Goal: Task Accomplishment & Management: Use online tool/utility

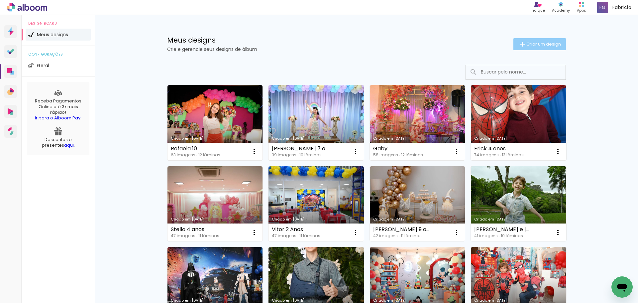
click at [526, 45] on span "Criar um design" at bounding box center [543, 44] width 35 height 4
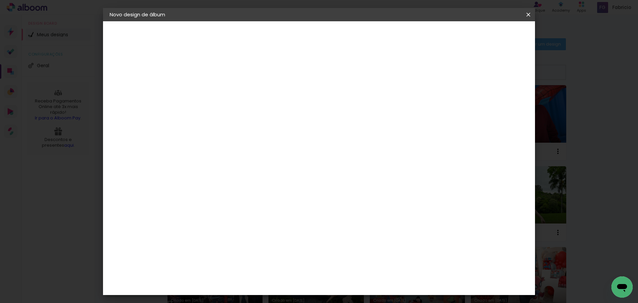
click at [218, 90] on input at bounding box center [218, 89] width 0 height 10
type input "[PERSON_NAME] e [PERSON_NAME]"
type paper-input "[PERSON_NAME] e [PERSON_NAME]"
click at [286, 39] on paper-button "Avançar" at bounding box center [270, 35] width 33 height 11
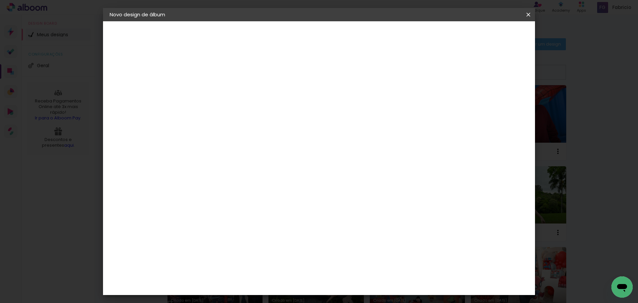
click at [239, 206] on div "Funbooks" at bounding box center [226, 208] width 25 height 5
click at [342, 39] on paper-button "Avançar" at bounding box center [326, 35] width 33 height 11
click at [263, 239] on span "25 × 25" at bounding box center [247, 248] width 31 height 18
click at [0, 0] on slot "Avançar" at bounding box center [0, 0] width 0 height 0
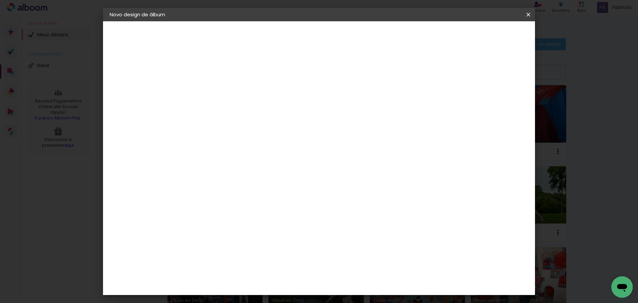
click at [487, 37] on span "Iniciar design" at bounding box center [471, 35] width 30 height 5
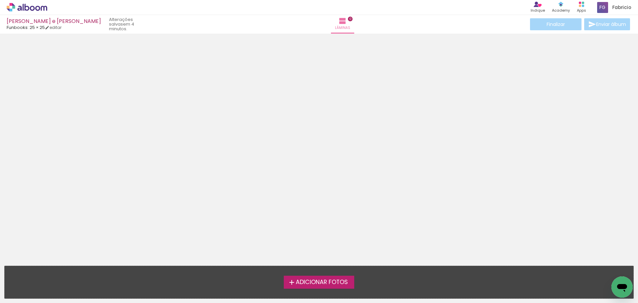
click at [324, 281] on span "Adicionar Fotos" at bounding box center [322, 282] width 52 height 6
click at [0, 0] on input "file" at bounding box center [0, 0] width 0 height 0
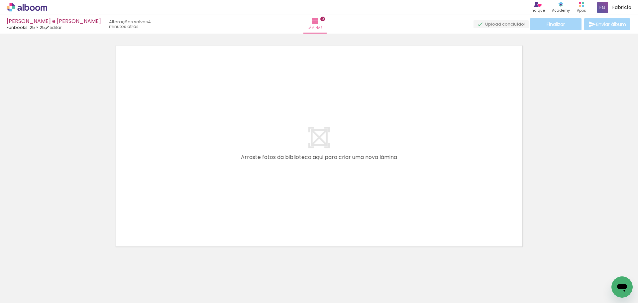
scroll to position [11, 0]
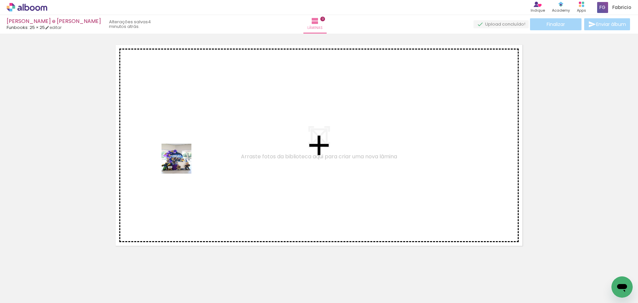
drag, startPoint x: 67, startPoint y: 287, endPoint x: 108, endPoint y: 284, distance: 40.6
click at [186, 155] on quentale-workspace at bounding box center [319, 151] width 638 height 303
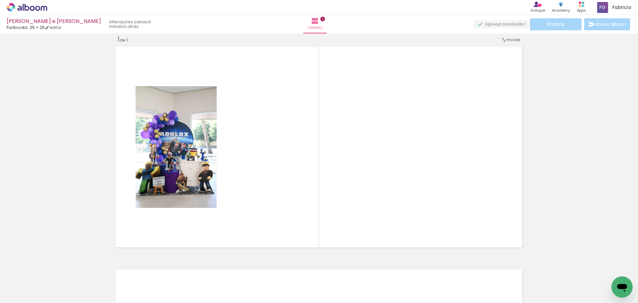
scroll to position [9, 0]
drag, startPoint x: 108, startPoint y: 289, endPoint x: 171, endPoint y: 226, distance: 89.3
click at [187, 149] on quentale-workspace at bounding box center [319, 151] width 638 height 303
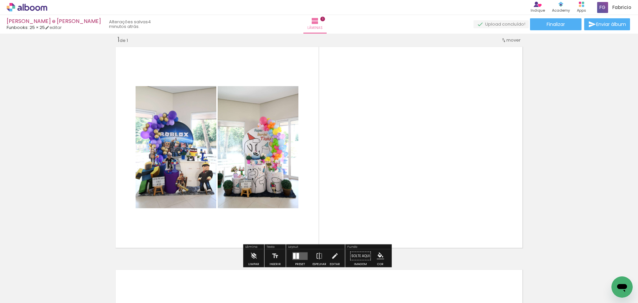
drag, startPoint x: 147, startPoint y: 287, endPoint x: 196, endPoint y: 239, distance: 68.8
click at [208, 166] on quentale-workspace at bounding box center [319, 151] width 638 height 303
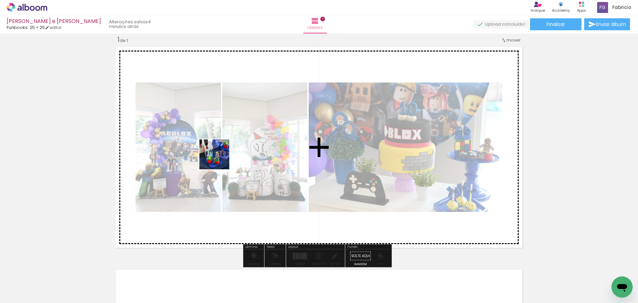
drag, startPoint x: 180, startPoint y: 285, endPoint x: 224, endPoint y: 232, distance: 68.9
click at [222, 150] on quentale-workspace at bounding box center [319, 151] width 638 height 303
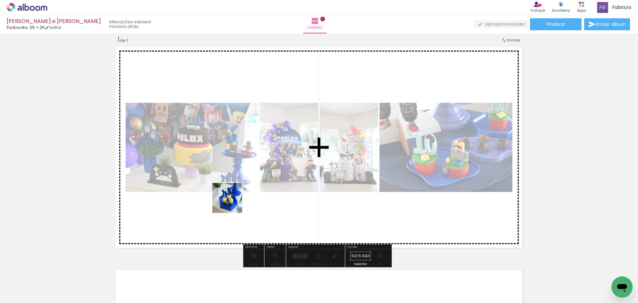
drag, startPoint x: 221, startPoint y: 277, endPoint x: 244, endPoint y: 252, distance: 34.3
click at [234, 189] on quentale-workspace at bounding box center [319, 151] width 638 height 303
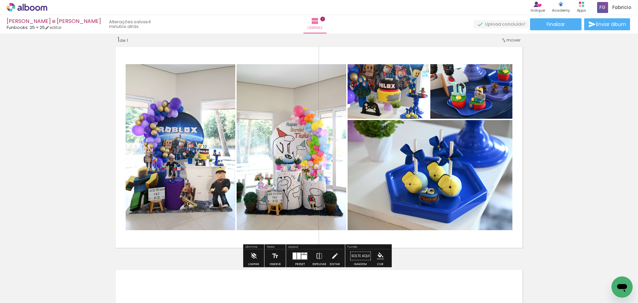
drag, startPoint x: 261, startPoint y: 216, endPoint x: 283, endPoint y: 256, distance: 46.4
click at [260, 191] on quentale-workspace at bounding box center [319, 151] width 638 height 303
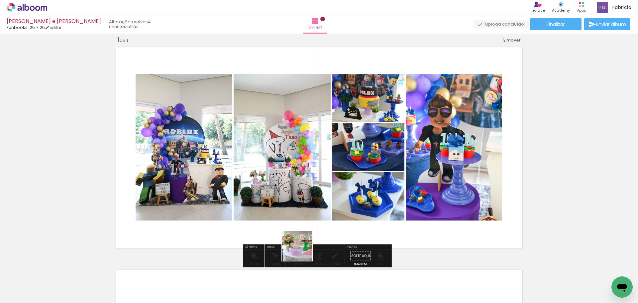
drag, startPoint x: 296, startPoint y: 290, endPoint x: 319, endPoint y: 240, distance: 55.6
click at [305, 185] on quentale-workspace at bounding box center [319, 151] width 638 height 303
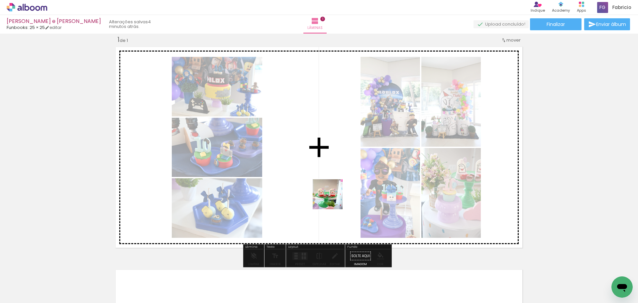
drag, startPoint x: 333, startPoint y: 243, endPoint x: 348, endPoint y: 228, distance: 21.4
click at [332, 184] on quentale-workspace at bounding box center [319, 151] width 638 height 303
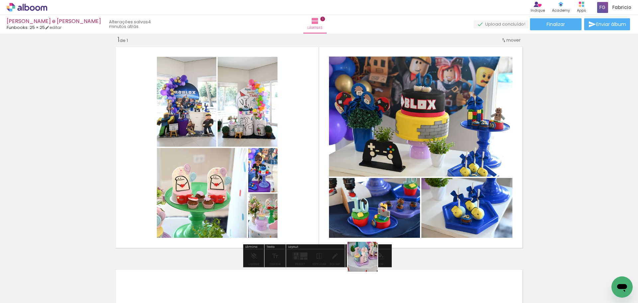
drag, startPoint x: 367, startPoint y: 287, endPoint x: 385, endPoint y: 232, distance: 57.9
click at [368, 197] on quentale-workspace at bounding box center [319, 151] width 638 height 303
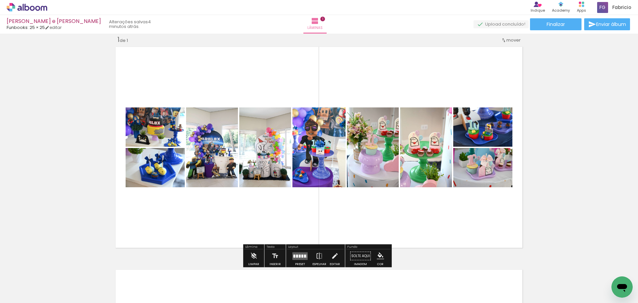
drag, startPoint x: 415, startPoint y: 284, endPoint x: 399, endPoint y: 154, distance: 130.8
click at [402, 166] on quentale-workspace at bounding box center [319, 151] width 638 height 303
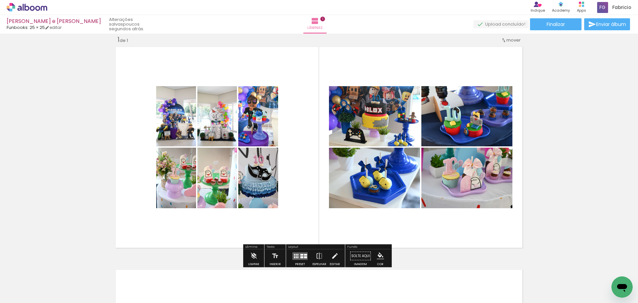
click at [300, 255] on div at bounding box center [301, 254] width 3 height 2
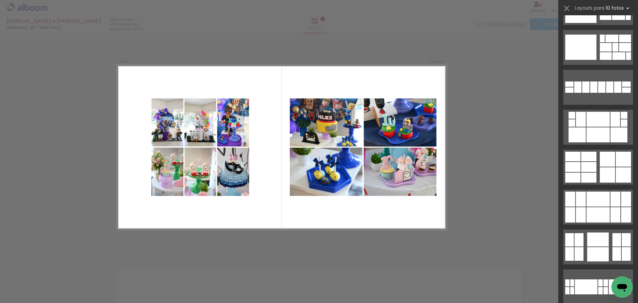
scroll to position [240, 0]
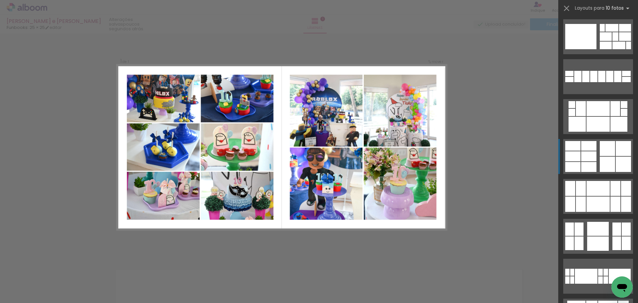
click at [600, 151] on div at bounding box center [607, 148] width 15 height 15
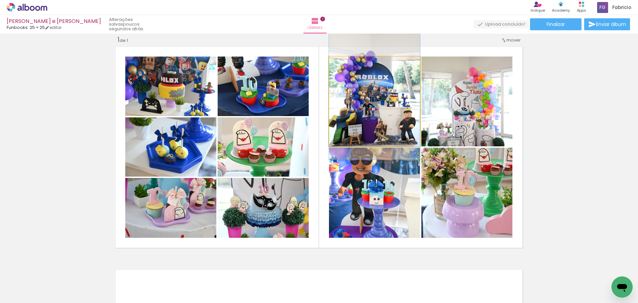
drag, startPoint x: 381, startPoint y: 120, endPoint x: 384, endPoint y: 110, distance: 10.5
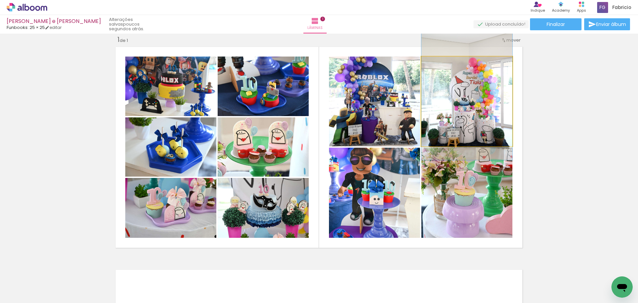
drag, startPoint x: 462, startPoint y: 108, endPoint x: 465, endPoint y: 98, distance: 10.3
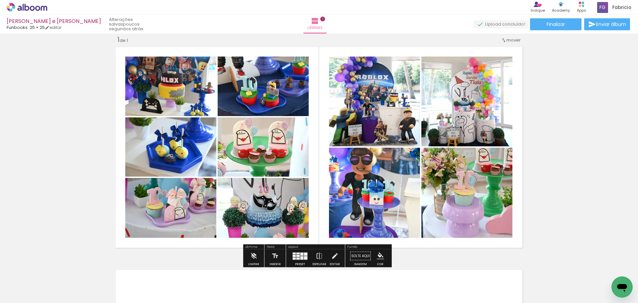
click at [587, 106] on div "Inserir lâmina 1 de 1" at bounding box center [319, 249] width 638 height 445
click at [317, 256] on iron-icon at bounding box center [319, 255] width 7 height 13
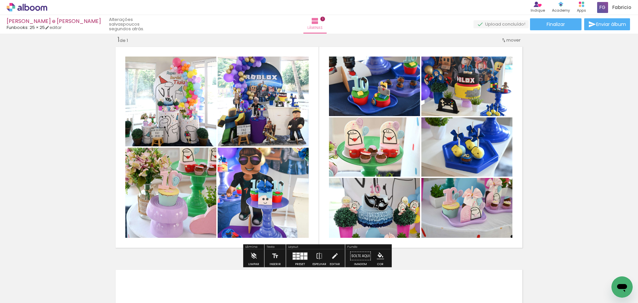
click at [573, 144] on div "Inserir lâmina 1 de 1" at bounding box center [319, 249] width 638 height 445
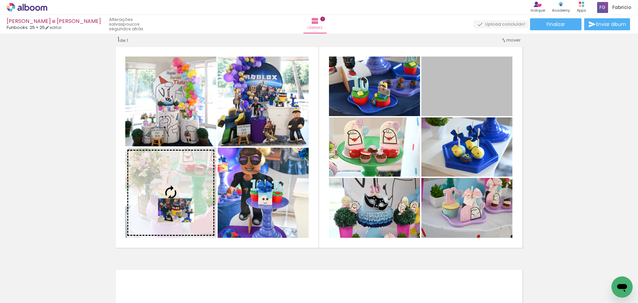
drag, startPoint x: 457, startPoint y: 84, endPoint x: 174, endPoint y: 210, distance: 310.4
click at [0, 0] on slot at bounding box center [0, 0] width 0 height 0
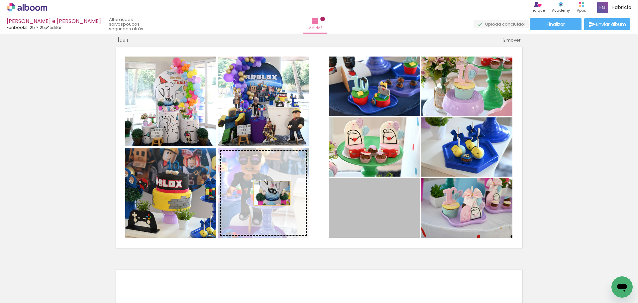
drag, startPoint x: 358, startPoint y: 212, endPoint x: 259, endPoint y: 193, distance: 100.4
click at [0, 0] on slot at bounding box center [0, 0] width 0 height 0
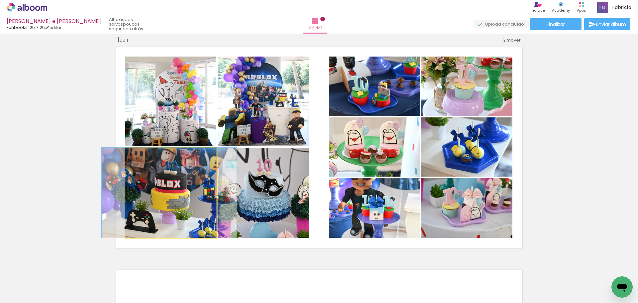
drag, startPoint x: 157, startPoint y: 199, endPoint x: 155, endPoint y: 208, distance: 9.3
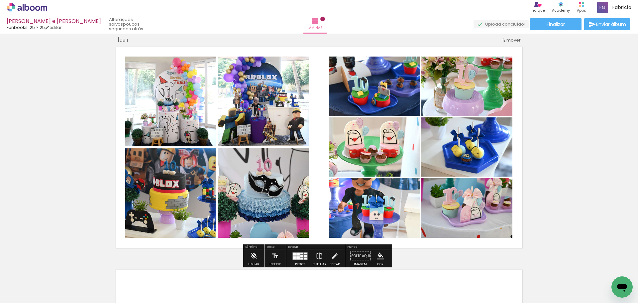
click at [547, 145] on div "Inserir lâmina 1 de 1" at bounding box center [319, 249] width 638 height 445
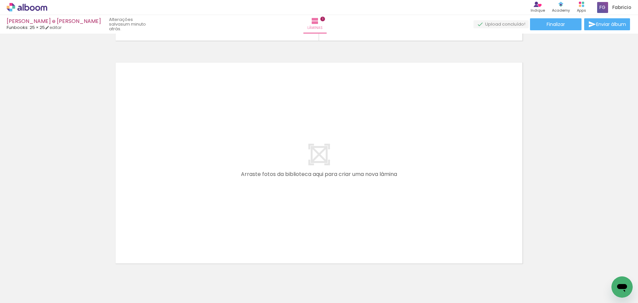
scroll to position [0, 294]
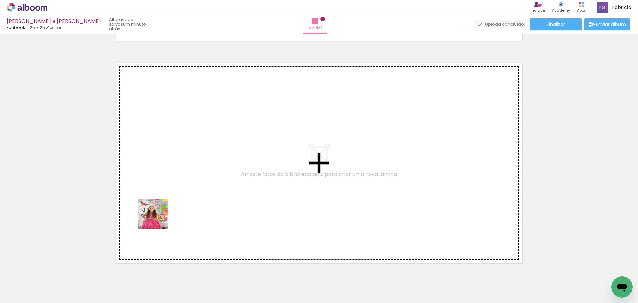
drag, startPoint x: 146, startPoint y: 284, endPoint x: 160, endPoint y: 188, distance: 97.1
click at [160, 188] on quentale-workspace at bounding box center [319, 151] width 638 height 303
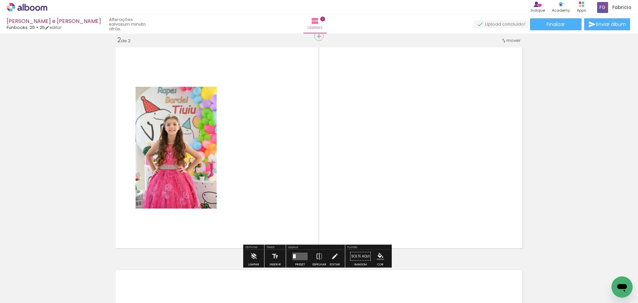
scroll to position [231, 0]
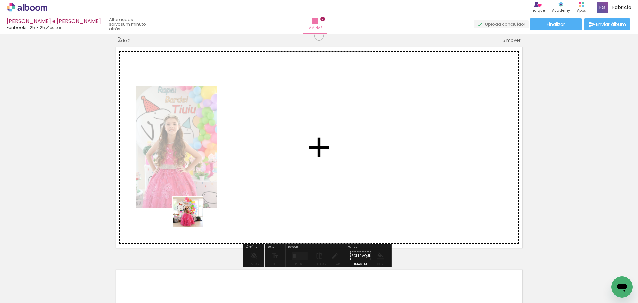
drag, startPoint x: 183, startPoint y: 283, endPoint x: 215, endPoint y: 253, distance: 44.2
click at [193, 191] on quentale-workspace at bounding box center [319, 151] width 638 height 303
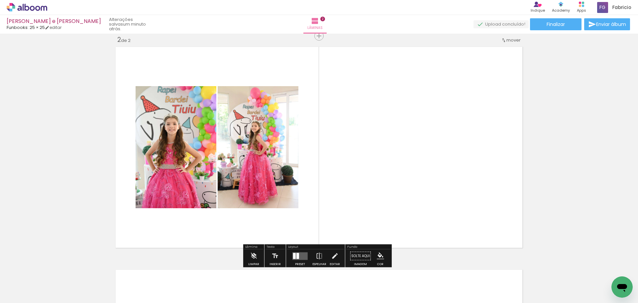
drag, startPoint x: 224, startPoint y: 287, endPoint x: 258, endPoint y: 232, distance: 64.8
click at [246, 193] on quentale-workspace at bounding box center [319, 151] width 638 height 303
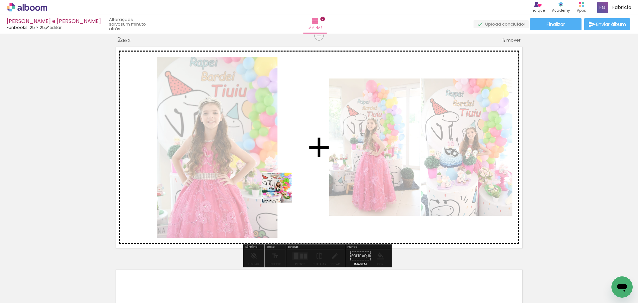
drag, startPoint x: 262, startPoint y: 287, endPoint x: 283, endPoint y: 174, distance: 114.9
click at [283, 174] on quentale-workspace at bounding box center [319, 151] width 638 height 303
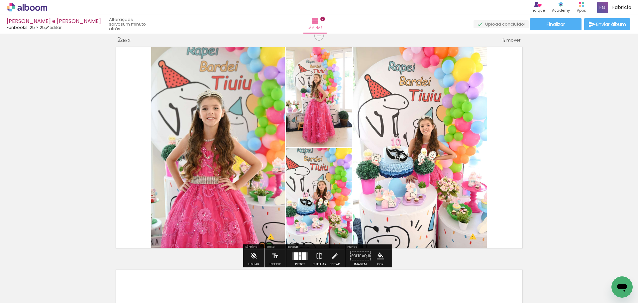
click at [300, 262] on quentale-thumb at bounding box center [292, 280] width 37 height 38
click at [299, 258] on div at bounding box center [300, 258] width 2 height 4
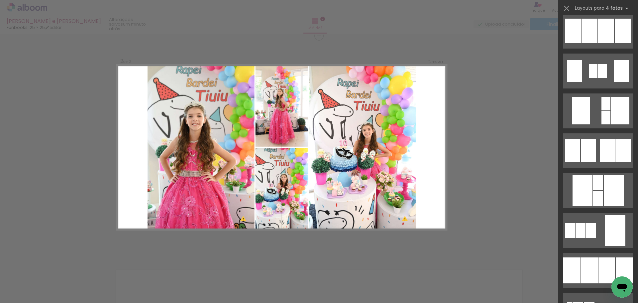
scroll to position [521, 0]
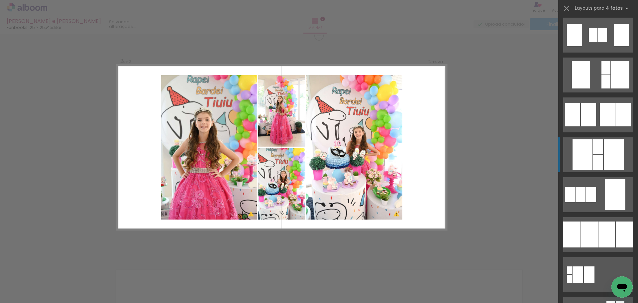
click at [595, 153] on div at bounding box center [598, 146] width 10 height 15
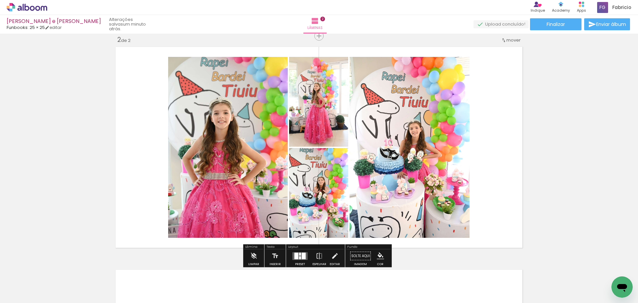
drag, startPoint x: 349, startPoint y: 181, endPoint x: 371, endPoint y: 165, distance: 26.4
click at [0, 0] on slot at bounding box center [0, 0] width 0 height 0
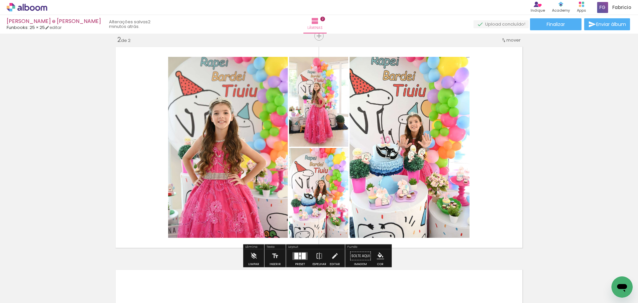
click at [236, 121] on quentale-photo at bounding box center [228, 147] width 120 height 181
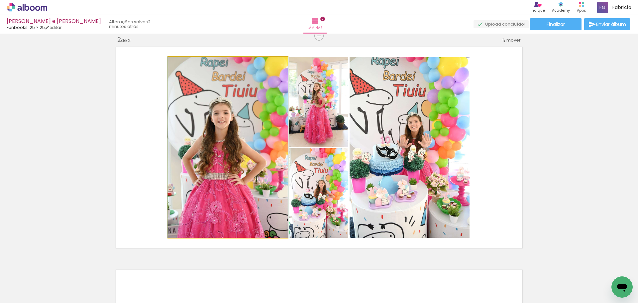
click at [236, 121] on quentale-photo at bounding box center [228, 147] width 120 height 181
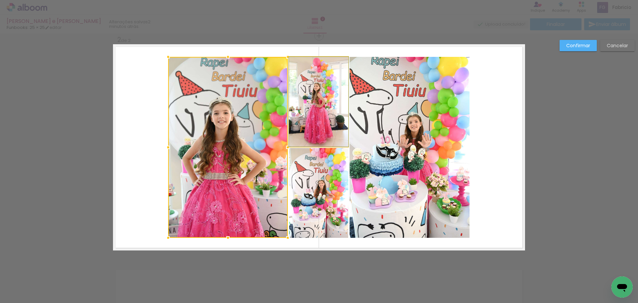
click at [307, 115] on quentale-photo at bounding box center [318, 102] width 59 height 90
click at [306, 189] on div at bounding box center [258, 147] width 180 height 181
click at [419, 177] on quentale-photo at bounding box center [409, 147] width 120 height 181
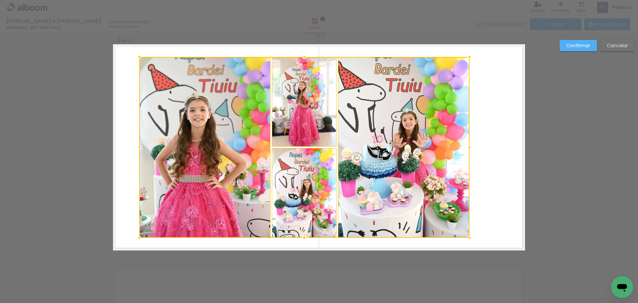
drag, startPoint x: 165, startPoint y: 147, endPoint x: 137, endPoint y: 147, distance: 28.9
click at [137, 147] on div at bounding box center [139, 147] width 13 height 13
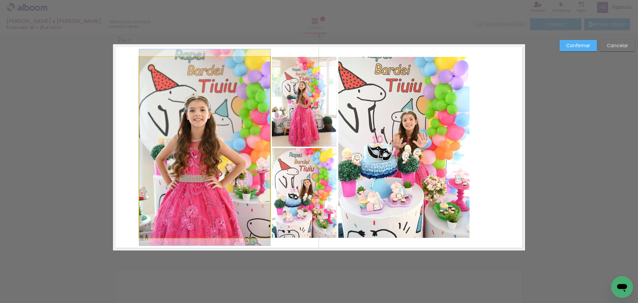
click at [223, 118] on quentale-photo at bounding box center [204, 147] width 131 height 181
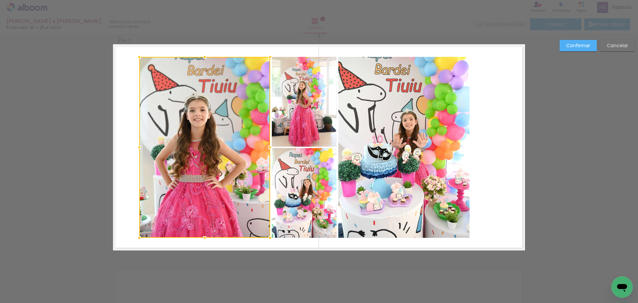
click at [292, 117] on quentale-photo at bounding box center [304, 102] width 65 height 90
click at [300, 179] on div at bounding box center [237, 147] width 197 height 181
click at [397, 164] on quentale-photo at bounding box center [403, 147] width 131 height 181
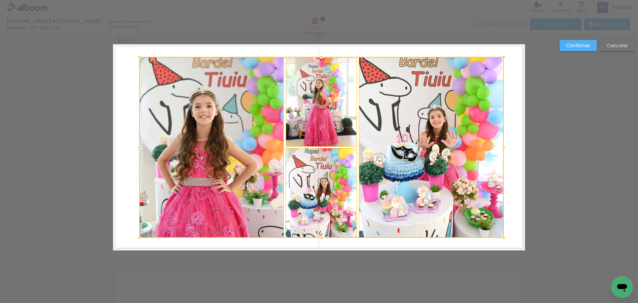
drag, startPoint x: 467, startPoint y: 147, endPoint x: 501, endPoint y: 148, distance: 34.2
click at [501, 148] on div at bounding box center [503, 147] width 13 height 13
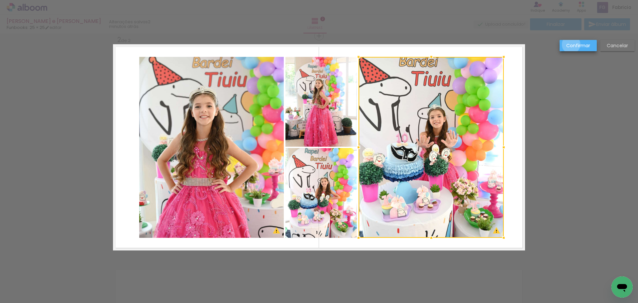
click at [0, 0] on slot "Confirmar" at bounding box center [0, 0] width 0 height 0
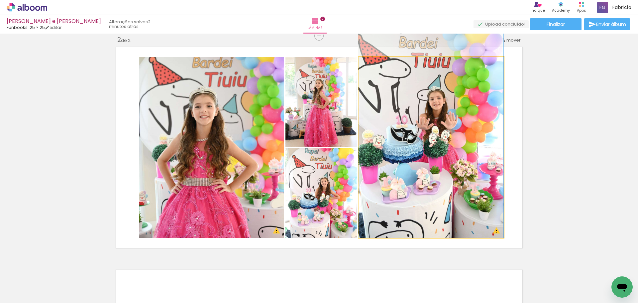
drag, startPoint x: 418, startPoint y: 151, endPoint x: 337, endPoint y: 97, distance: 97.4
click at [0, 0] on slot at bounding box center [0, 0] width 0 height 0
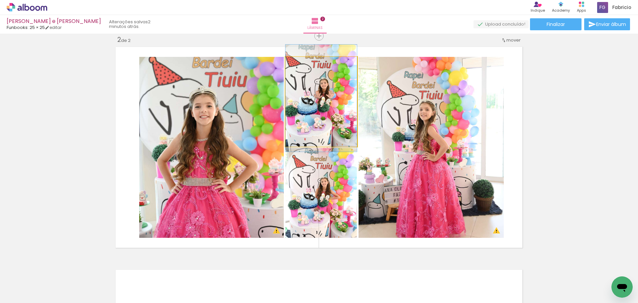
drag, startPoint x: 332, startPoint y: 98, endPoint x: 349, endPoint y: 94, distance: 17.7
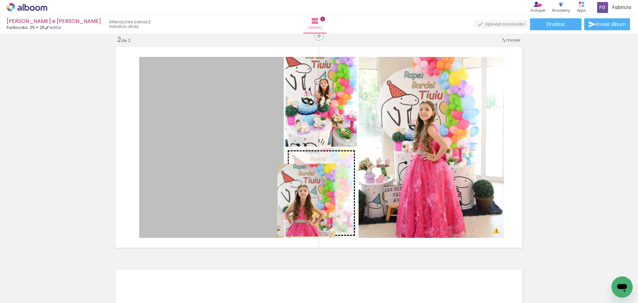
drag, startPoint x: 215, startPoint y: 147, endPoint x: 308, endPoint y: 201, distance: 107.8
click at [0, 0] on slot at bounding box center [0, 0] width 0 height 0
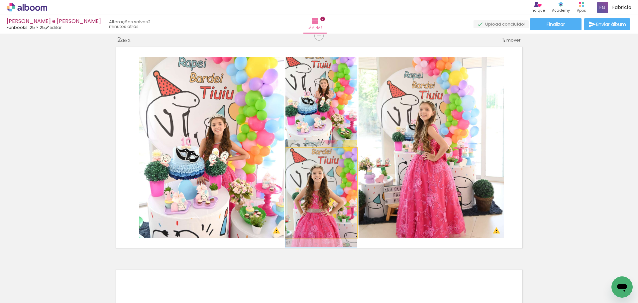
drag, startPoint x: 308, startPoint y: 201, endPoint x: 298, endPoint y: 202, distance: 9.7
drag, startPoint x: 309, startPoint y: 188, endPoint x: 251, endPoint y: 162, distance: 63.3
click at [0, 0] on slot at bounding box center [0, 0] width 0 height 0
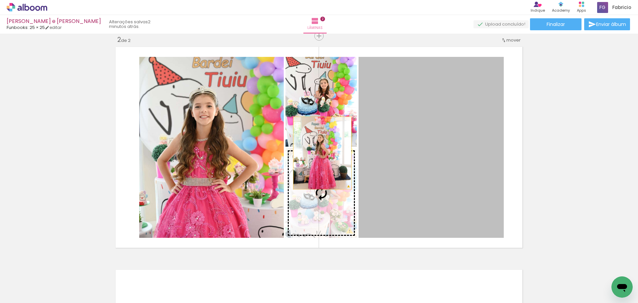
drag, startPoint x: 433, startPoint y: 153, endPoint x: 319, endPoint y: 153, distance: 114.3
click at [0, 0] on slot at bounding box center [0, 0] width 0 height 0
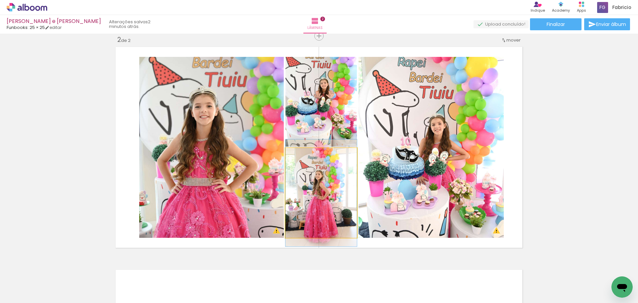
drag, startPoint x: 330, startPoint y: 185, endPoint x: 321, endPoint y: 185, distance: 9.6
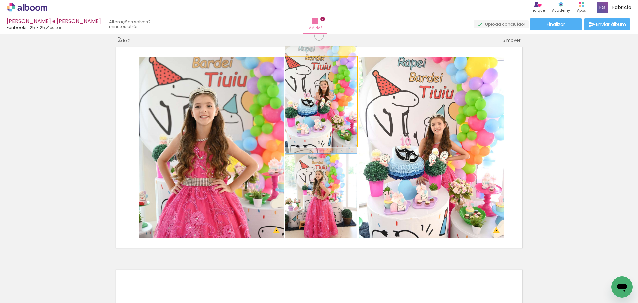
drag, startPoint x: 331, startPoint y: 114, endPoint x: 374, endPoint y: 116, distance: 42.6
click at [0, 0] on slot at bounding box center [0, 0] width 0 height 0
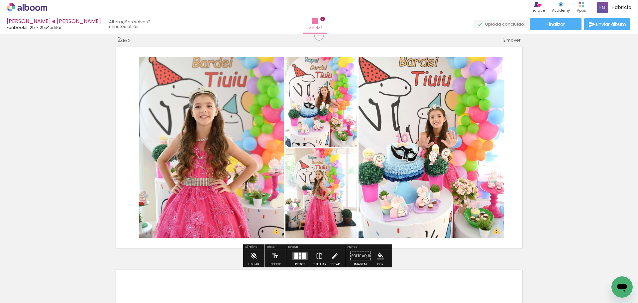
click at [335, 191] on quentale-photo at bounding box center [320, 193] width 71 height 90
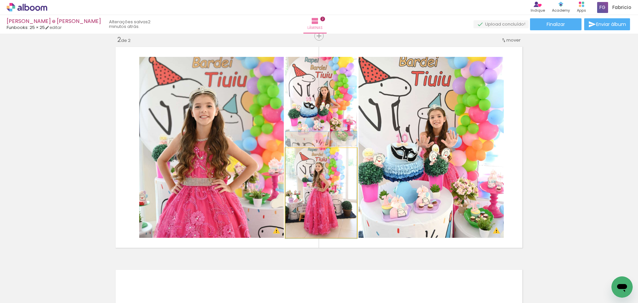
drag, startPoint x: 333, startPoint y: 194, endPoint x: 335, endPoint y: 186, distance: 8.2
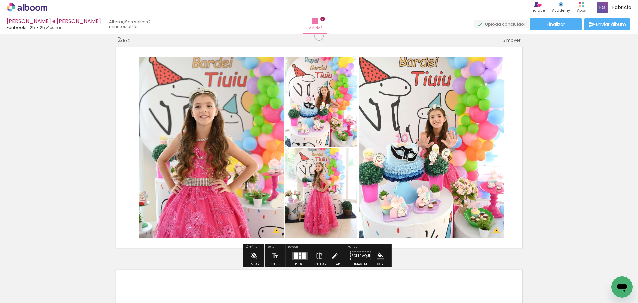
click at [568, 121] on div "Inserir lâmina 1 de 2 Inserir lâmina 2 de 2 O Designbox precisará aumentar a su…" at bounding box center [319, 139] width 638 height 668
click at [326, 187] on quentale-photo at bounding box center [320, 193] width 71 height 90
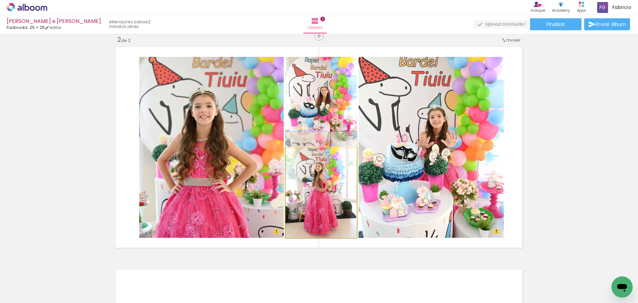
click at [326, 187] on quentale-photo at bounding box center [320, 193] width 71 height 90
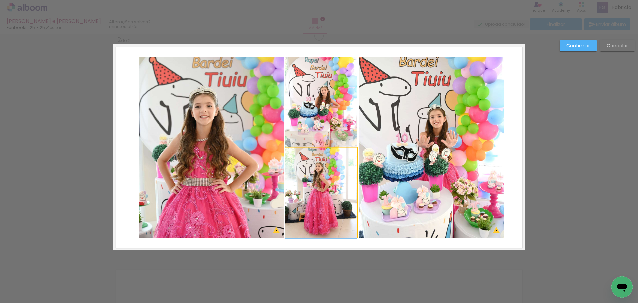
click at [326, 187] on quentale-photo at bounding box center [320, 193] width 71 height 90
drag, startPoint x: 324, startPoint y: 184, endPoint x: 329, endPoint y: 182, distance: 5.4
click at [329, 182] on div at bounding box center [320, 193] width 71 height 90
click at [330, 181] on div at bounding box center [320, 193] width 71 height 90
click at [0, 0] on slot "Confirmar" at bounding box center [0, 0] width 0 height 0
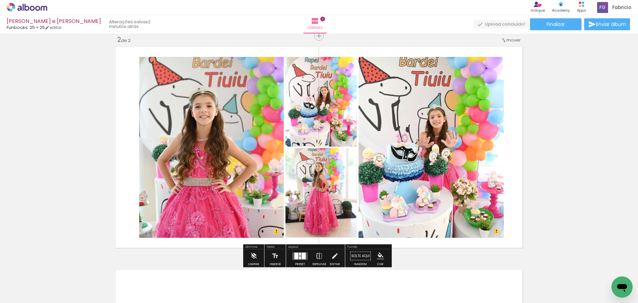
click at [557, 100] on div "Inserir lâmina 1 de 2 Inserir lâmina 2 de 2 O Designbox precisará aumentar a su…" at bounding box center [319, 139] width 638 height 668
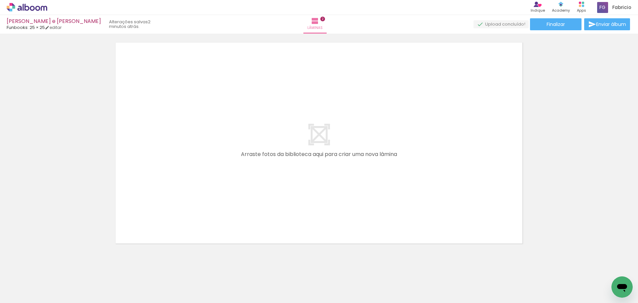
scroll to position [459, 0]
drag, startPoint x: 297, startPoint y: 280, endPoint x: 282, endPoint y: 196, distance: 85.0
click at [282, 196] on quentale-workspace at bounding box center [319, 151] width 638 height 303
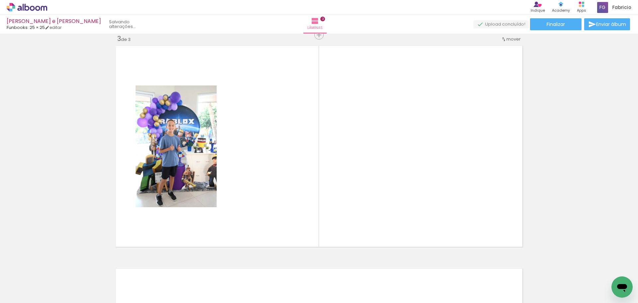
scroll to position [454, 0]
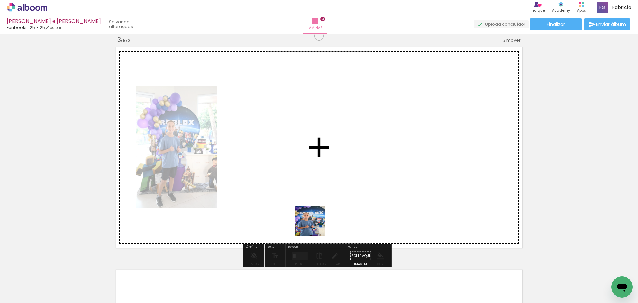
drag, startPoint x: 325, startPoint y: 280, endPoint x: 339, endPoint y: 246, distance: 36.6
click at [307, 193] on quentale-workspace at bounding box center [319, 151] width 638 height 303
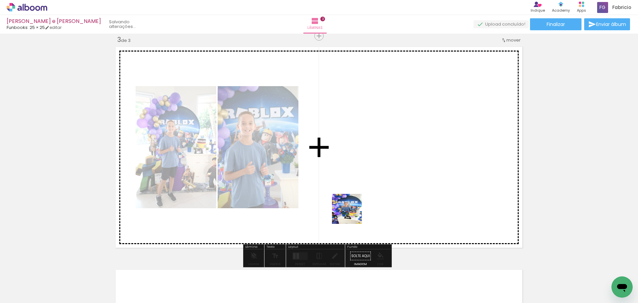
drag, startPoint x: 375, startPoint y: 281, endPoint x: 350, endPoint y: 209, distance: 76.1
click at [350, 209] on quentale-workspace at bounding box center [319, 151] width 638 height 303
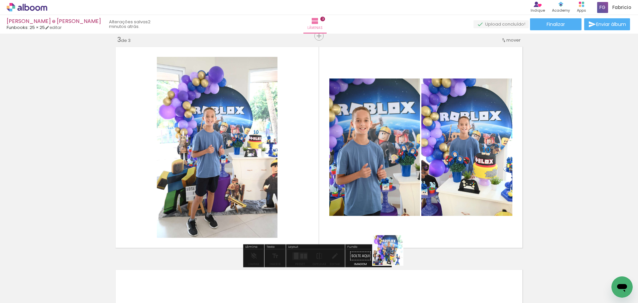
drag, startPoint x: 397, startPoint y: 269, endPoint x: 373, endPoint y: 160, distance: 111.2
click at [374, 161] on quentale-workspace at bounding box center [319, 151] width 638 height 303
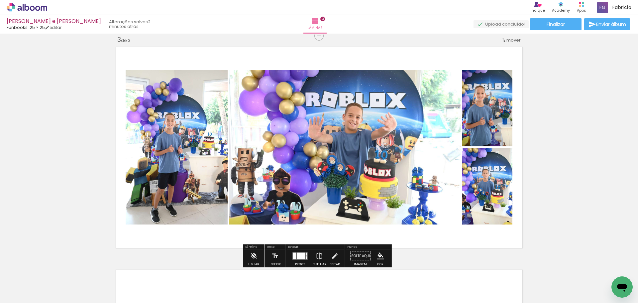
click at [299, 256] on div at bounding box center [301, 255] width 8 height 7
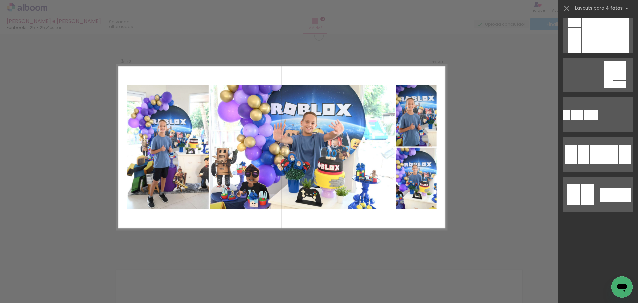
scroll to position [0, 0]
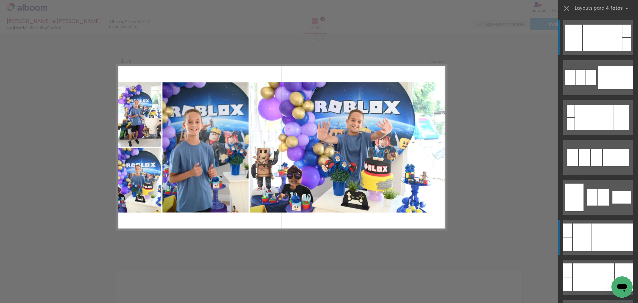
click at [592, 236] on div at bounding box center [612, 237] width 42 height 28
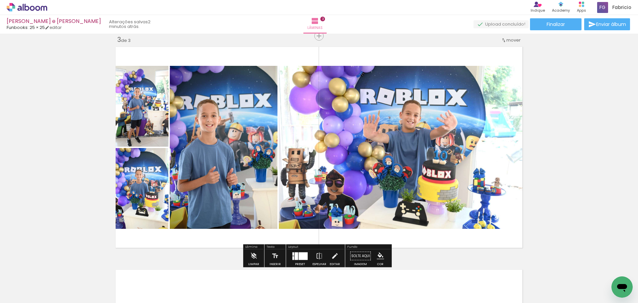
click at [302, 254] on div at bounding box center [303, 256] width 9 height 8
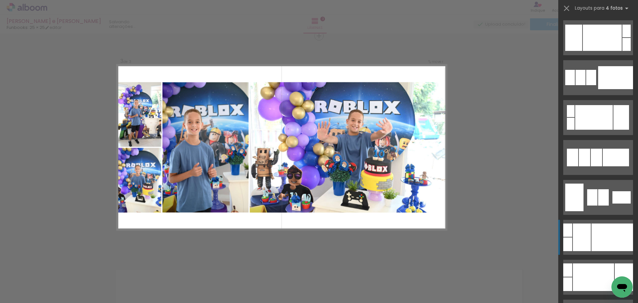
scroll to position [199, 0]
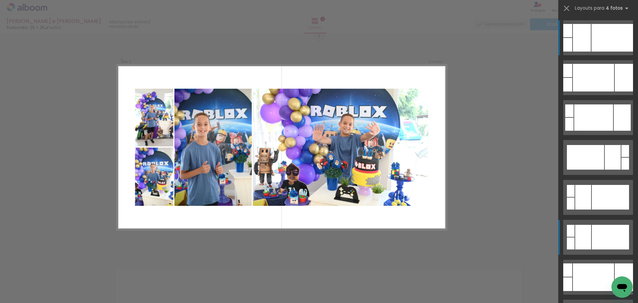
click at [592, 229] on div at bounding box center [610, 237] width 37 height 25
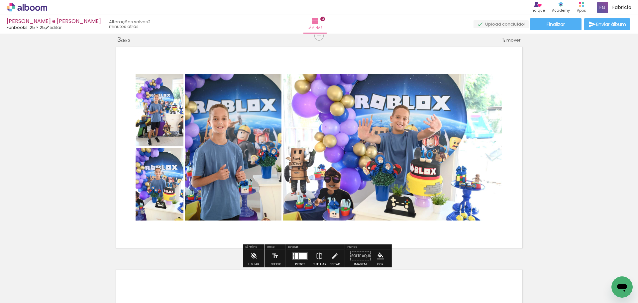
click at [149, 109] on quentale-photo at bounding box center [160, 110] width 48 height 72
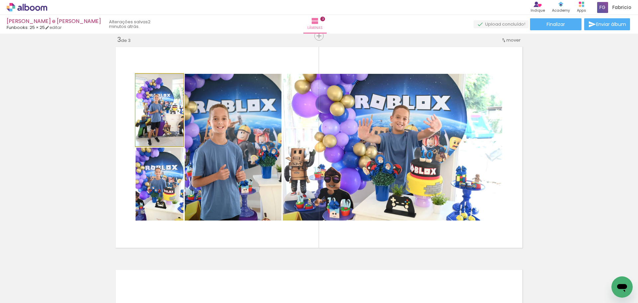
click at [149, 109] on quentale-photo at bounding box center [160, 110] width 48 height 72
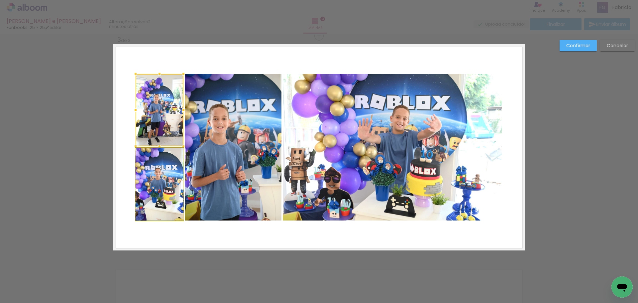
click at [163, 175] on quentale-photo at bounding box center [160, 183] width 48 height 73
click at [229, 156] on quentale-photo at bounding box center [233, 147] width 97 height 147
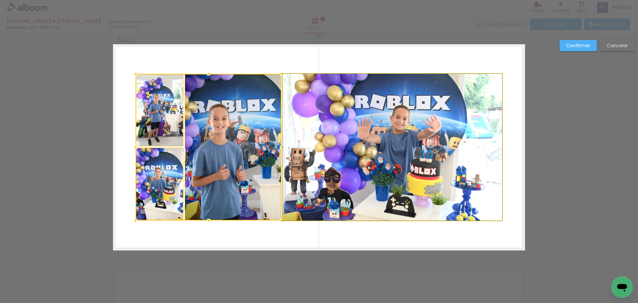
click at [337, 152] on quentale-photo at bounding box center [392, 147] width 219 height 147
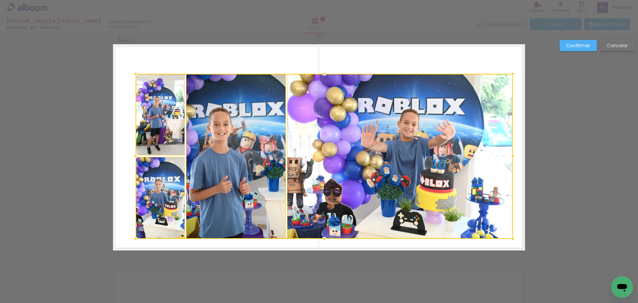
drag, startPoint x: 501, startPoint y: 221, endPoint x: 511, endPoint y: 240, distance: 21.4
click at [511, 240] on div at bounding box center [512, 238] width 13 height 13
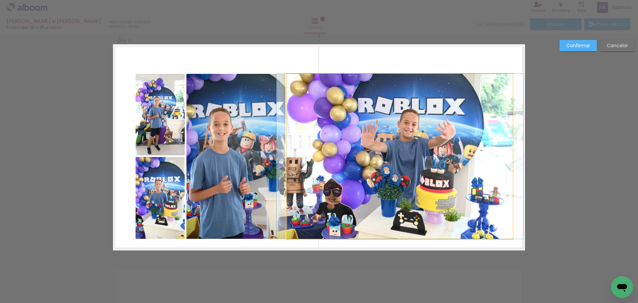
click at [457, 206] on quentale-photo at bounding box center [400, 156] width 226 height 165
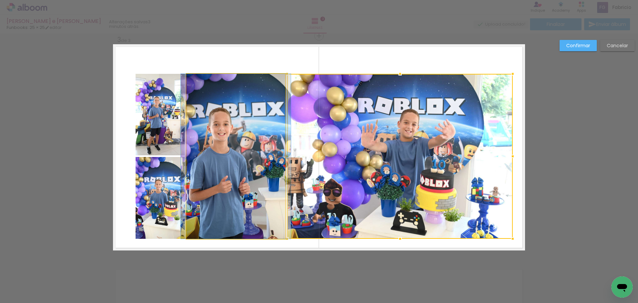
click at [251, 143] on quentale-photo at bounding box center [235, 156] width 99 height 165
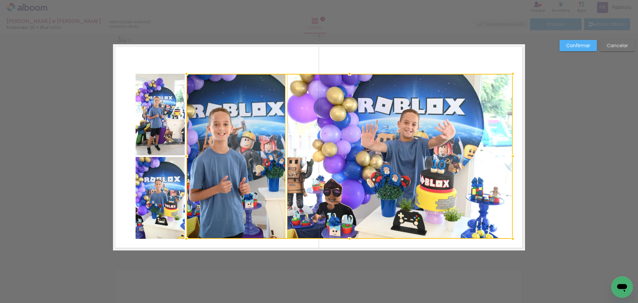
click at [161, 117] on quentale-photo at bounding box center [160, 114] width 49 height 81
click at [150, 171] on div at bounding box center [324, 156] width 377 height 165
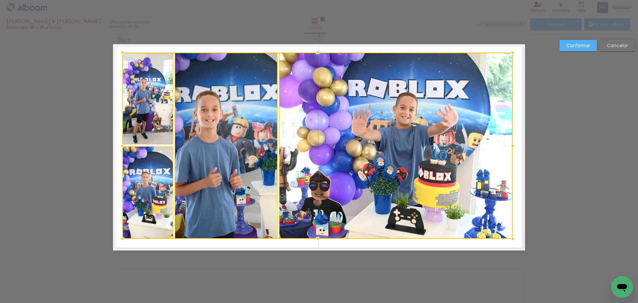
drag, startPoint x: 132, startPoint y: 73, endPoint x: 120, endPoint y: 52, distance: 23.8
click at [120, 52] on div at bounding box center [122, 52] width 13 height 13
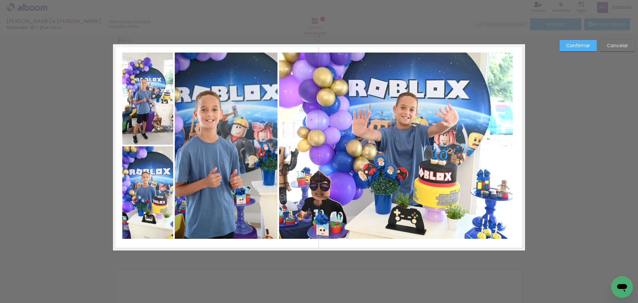
click at [0, 0] on slot "Confirmar" at bounding box center [0, 0] width 0 height 0
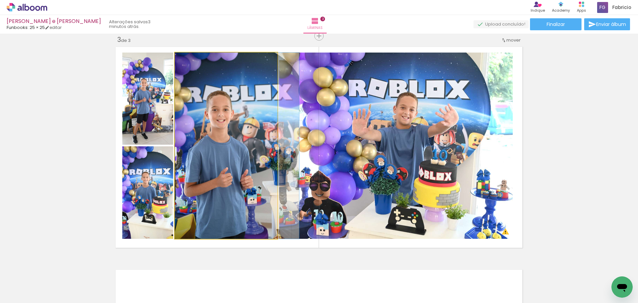
drag, startPoint x: 214, startPoint y: 133, endPoint x: 237, endPoint y: 133, distance: 22.3
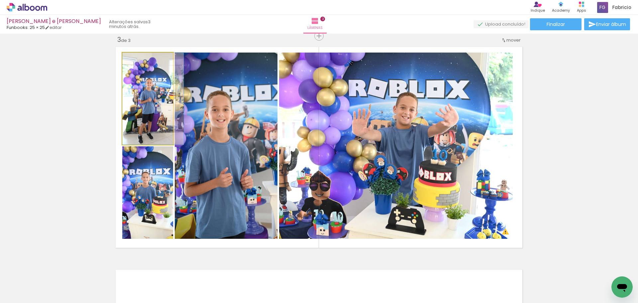
drag, startPoint x: 147, startPoint y: 115, endPoint x: 225, endPoint y: 130, distance: 78.8
click at [0, 0] on slot at bounding box center [0, 0] width 0 height 0
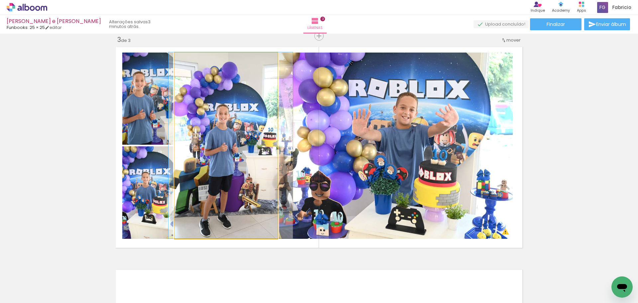
drag, startPoint x: 212, startPoint y: 136, endPoint x: 216, endPoint y: 129, distance: 8.2
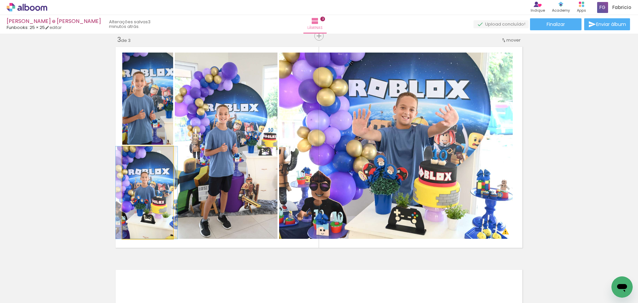
drag, startPoint x: 149, startPoint y: 175, endPoint x: 148, endPoint y: 168, distance: 7.0
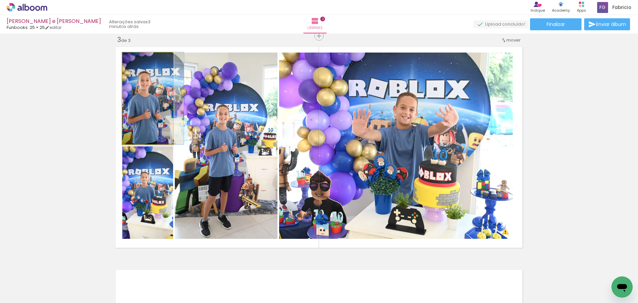
drag, startPoint x: 156, startPoint y: 116, endPoint x: 163, endPoint y: 107, distance: 11.7
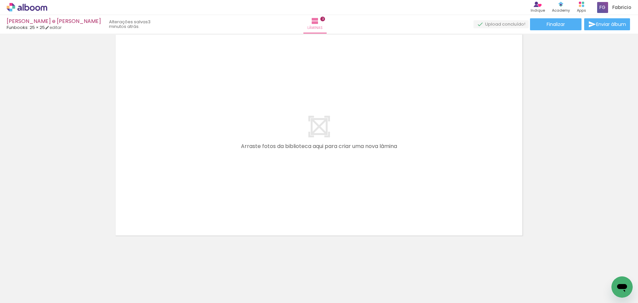
scroll to position [0, 532]
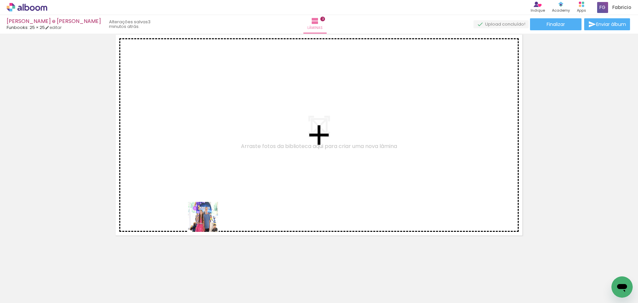
drag, startPoint x: 206, startPoint y: 283, endPoint x: 216, endPoint y: 231, distance: 53.3
click at [206, 189] on quentale-workspace at bounding box center [319, 151] width 638 height 303
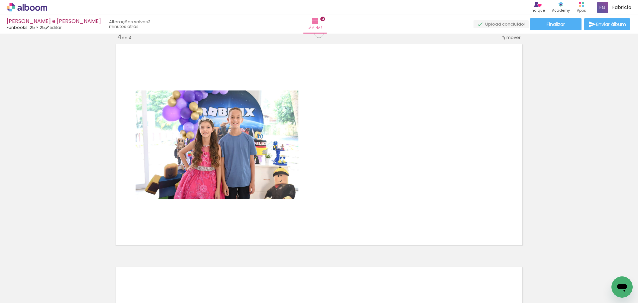
scroll to position [676, 0]
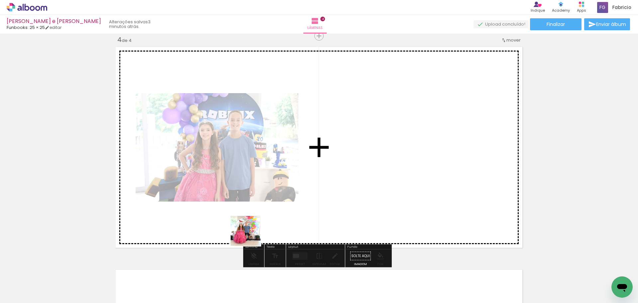
drag, startPoint x: 251, startPoint y: 287, endPoint x: 264, endPoint y: 162, distance: 125.6
click at [262, 160] on quentale-workspace at bounding box center [319, 151] width 638 height 303
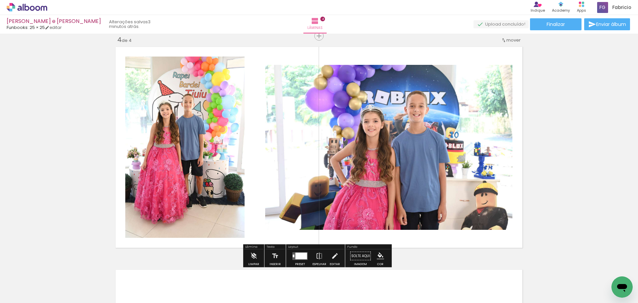
click at [210, 134] on quentale-photo at bounding box center [184, 146] width 119 height 181
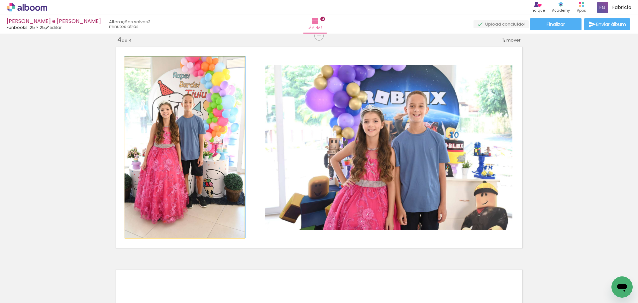
click at [210, 134] on quentale-photo at bounding box center [184, 146] width 119 height 181
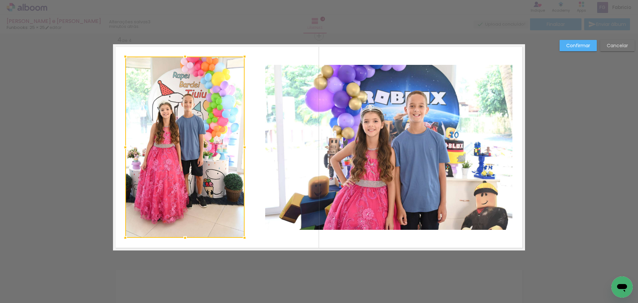
click at [289, 123] on quentale-photo at bounding box center [388, 147] width 247 height 165
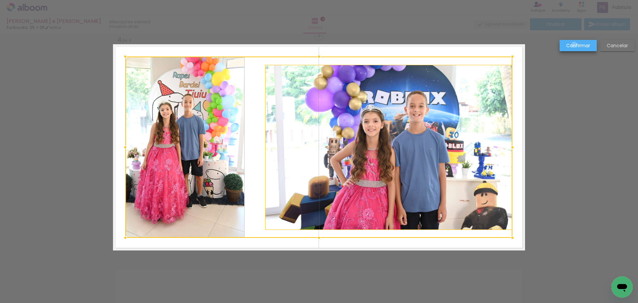
click at [0, 0] on slot "Confirmar" at bounding box center [0, 0] width 0 height 0
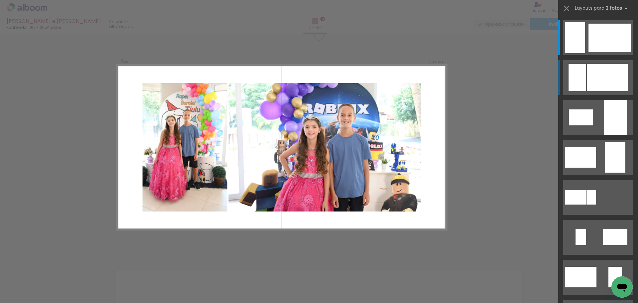
click at [594, 84] on div at bounding box center [607, 77] width 41 height 27
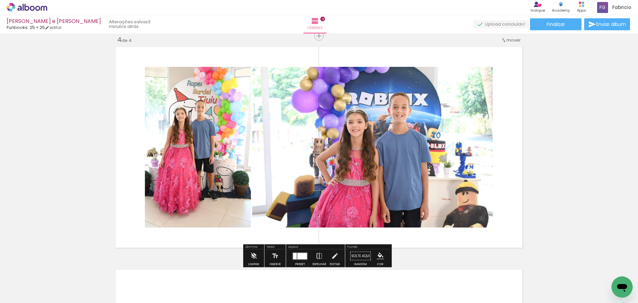
click at [202, 126] on quentale-photo at bounding box center [198, 147] width 106 height 160
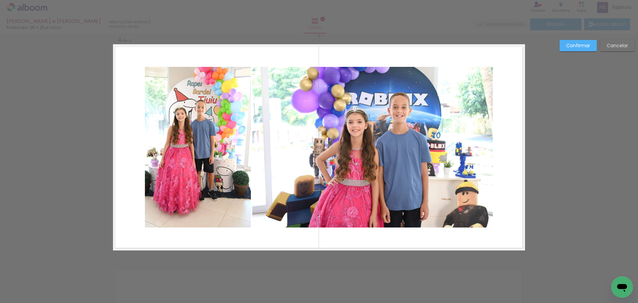
click at [395, 135] on quentale-photo at bounding box center [372, 147] width 241 height 160
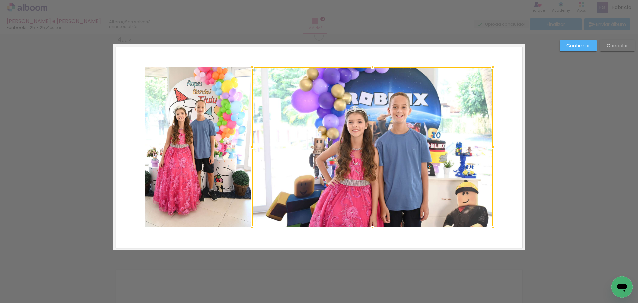
drag, startPoint x: 208, startPoint y: 139, endPoint x: 218, endPoint y: 146, distance: 12.4
click at [207, 139] on quentale-photo at bounding box center [198, 147] width 106 height 160
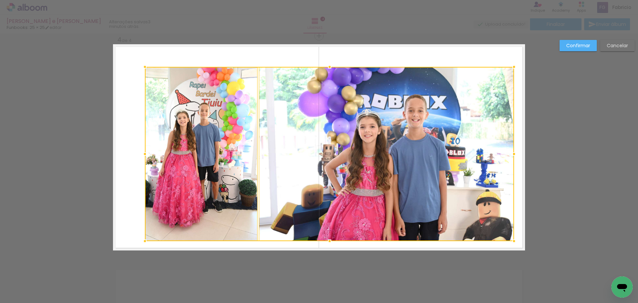
drag, startPoint x: 491, startPoint y: 228, endPoint x: 512, endPoint y: 242, distance: 25.2
click at [512, 242] on div at bounding box center [513, 240] width 13 height 13
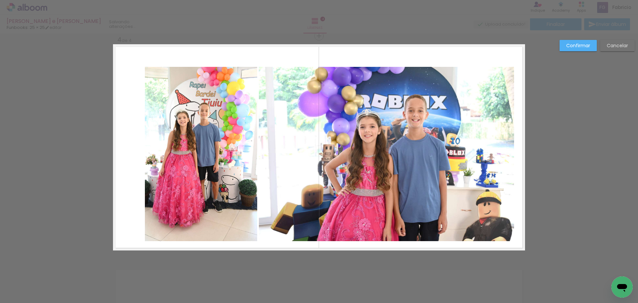
click at [461, 201] on quentale-photo at bounding box center [386, 154] width 255 height 174
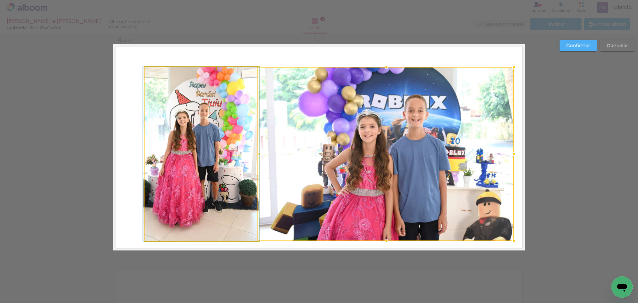
click at [230, 176] on quentale-photo at bounding box center [201, 154] width 112 height 174
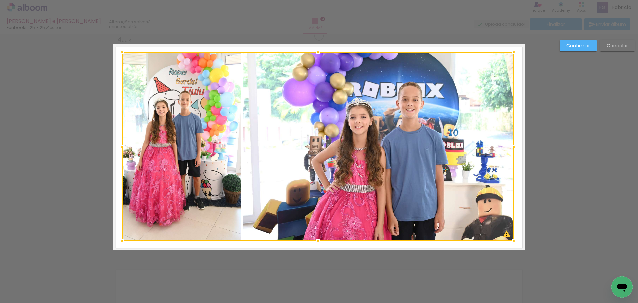
drag, startPoint x: 143, startPoint y: 68, endPoint x: 120, endPoint y: 54, distance: 27.2
click at [120, 54] on div at bounding box center [121, 52] width 13 height 13
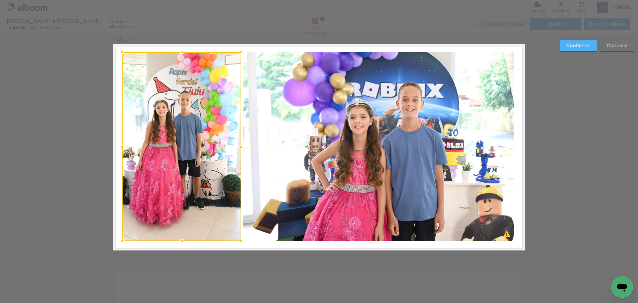
click at [0, 0] on slot "Confirmar" at bounding box center [0, 0] width 0 height 0
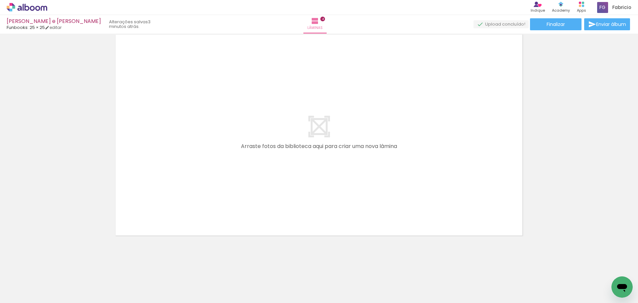
scroll to position [0, 553]
click at [298, 285] on div at bounding box center [294, 280] width 33 height 22
click at [408, 284] on div at bounding box center [406, 280] width 33 height 22
drag, startPoint x: 283, startPoint y: 288, endPoint x: 305, endPoint y: 234, distance: 58.2
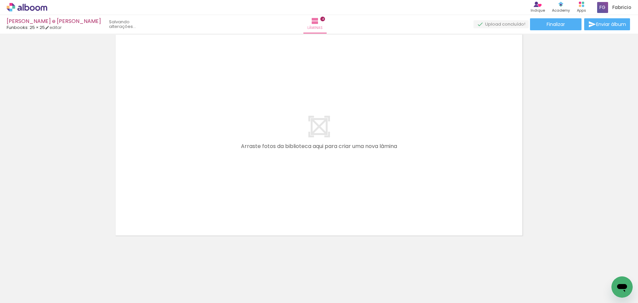
click at [255, 140] on quentale-workspace at bounding box center [319, 151] width 638 height 303
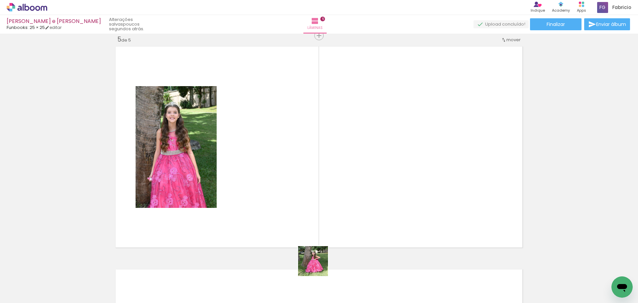
scroll to position [899, 0]
drag, startPoint x: 317, startPoint y: 287, endPoint x: 367, endPoint y: 264, distance: 55.3
click at [310, 164] on quentale-workspace at bounding box center [319, 151] width 638 height 303
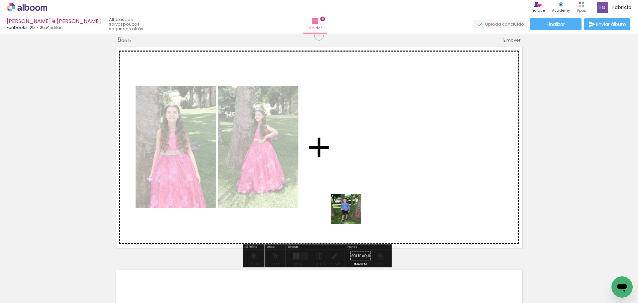
drag, startPoint x: 353, startPoint y: 261, endPoint x: 379, endPoint y: 239, distance: 34.7
click at [349, 189] on quentale-workspace at bounding box center [319, 151] width 638 height 303
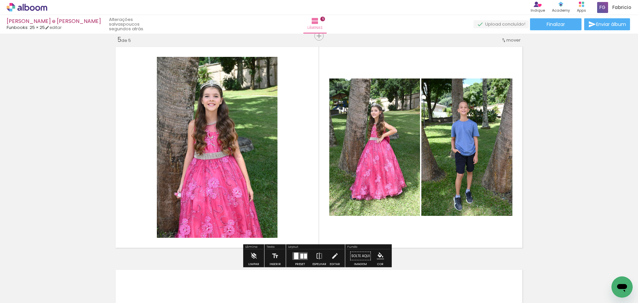
drag, startPoint x: 396, startPoint y: 290, endPoint x: 392, endPoint y: 186, distance: 104.0
click at [380, 155] on quentale-workspace at bounding box center [319, 151] width 638 height 303
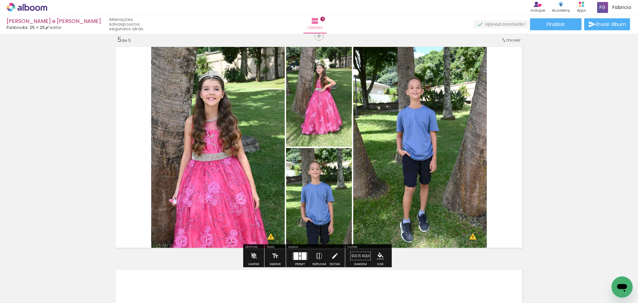
click at [302, 257] on div at bounding box center [304, 256] width 5 height 8
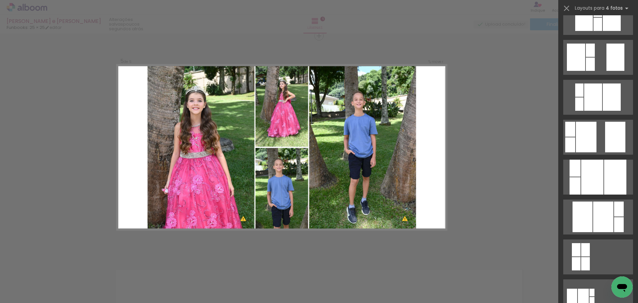
scroll to position [198, 0]
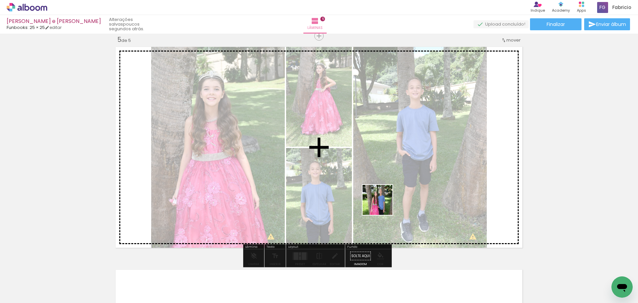
drag, startPoint x: 421, startPoint y: 264, endPoint x: 426, endPoint y: 241, distance: 23.9
click at [376, 195] on quentale-workspace at bounding box center [319, 151] width 638 height 303
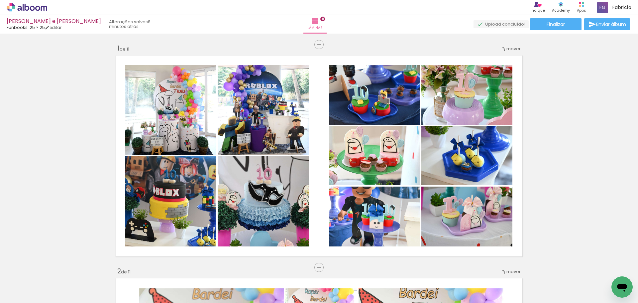
scroll to position [0, 91]
